Goal: Task Accomplishment & Management: Complete application form

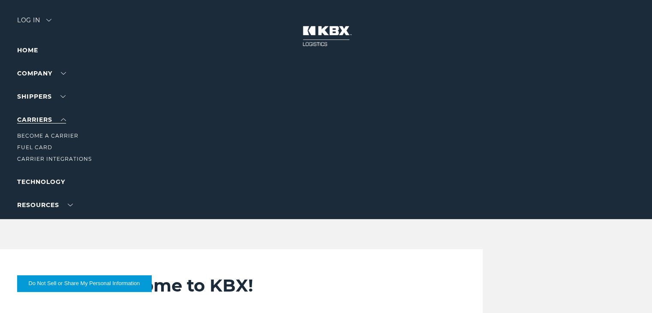
click at [35, 121] on link "Carriers" at bounding box center [41, 120] width 49 height 8
click at [29, 117] on link "Carriers" at bounding box center [41, 120] width 49 height 8
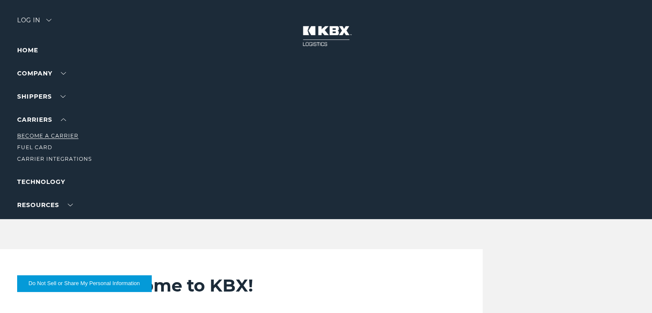
click at [48, 134] on link "Become a Carrier" at bounding box center [47, 135] width 61 height 6
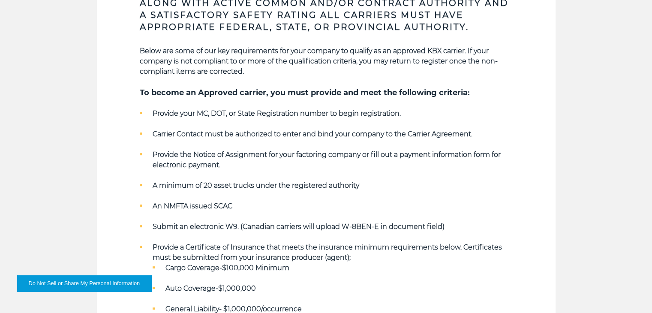
scroll to position [386, 0]
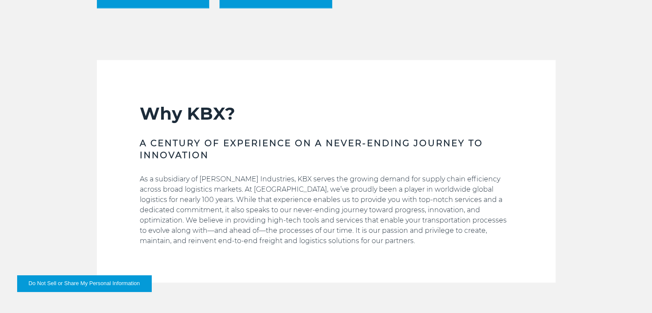
scroll to position [257, 0]
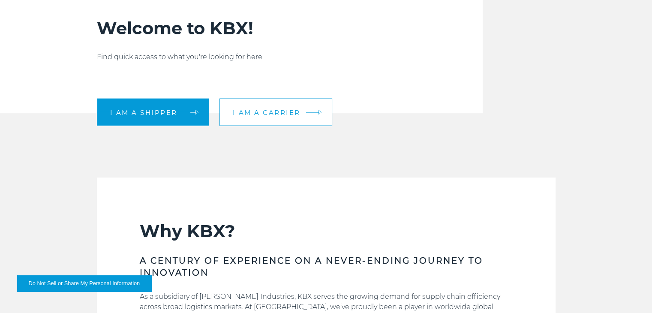
click at [289, 111] on span "I am a carrier" at bounding box center [267, 112] width 68 height 6
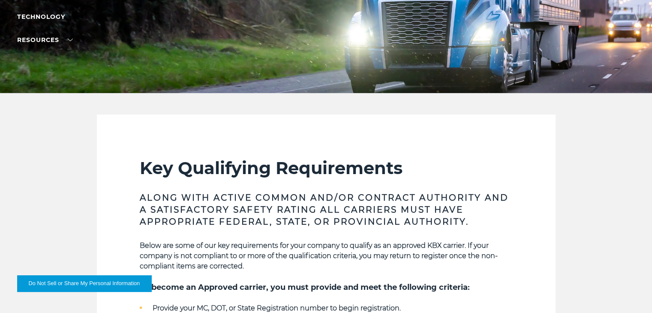
scroll to position [10, 0]
